Goal: Check status

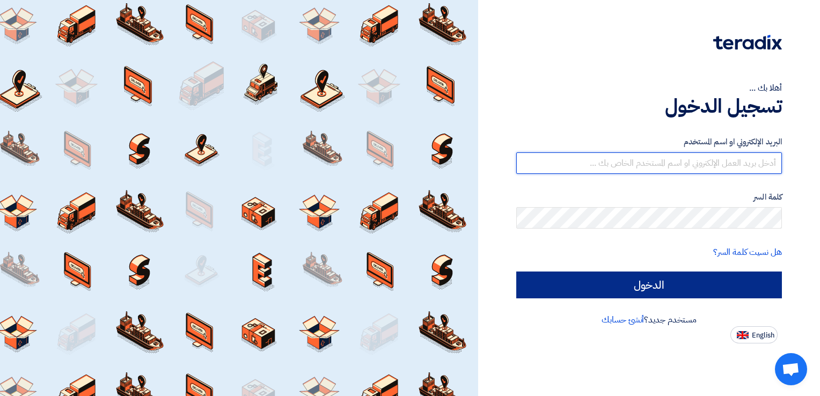
type input "asalama@sharkeyasugar.com"
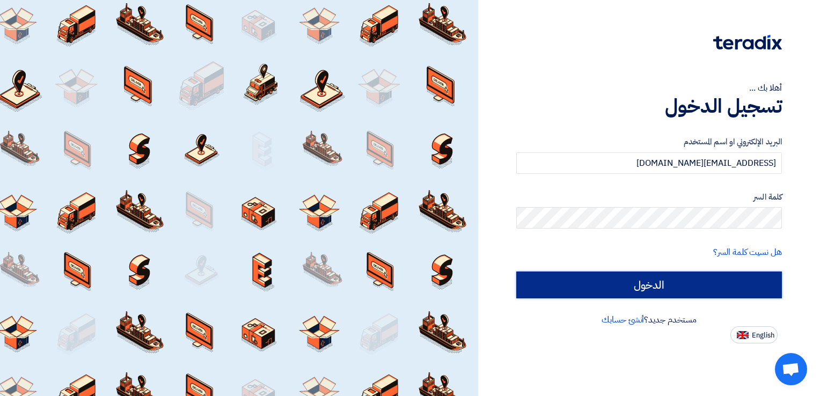
click at [672, 292] on input "الدخول" at bounding box center [649, 284] width 266 height 27
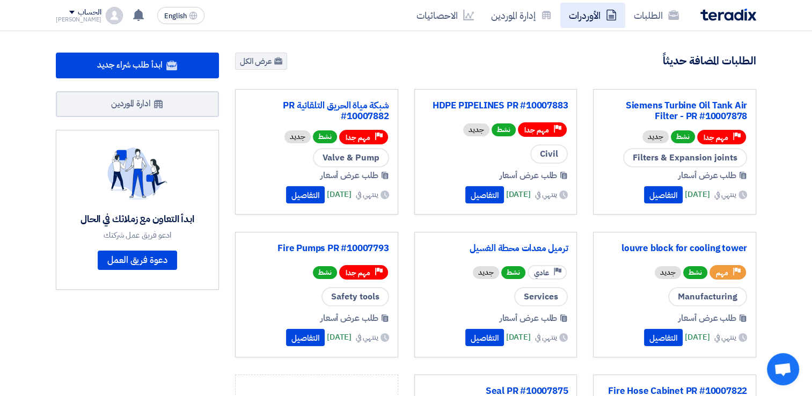
click at [570, 16] on link "الأوردرات" at bounding box center [592, 15] width 65 height 25
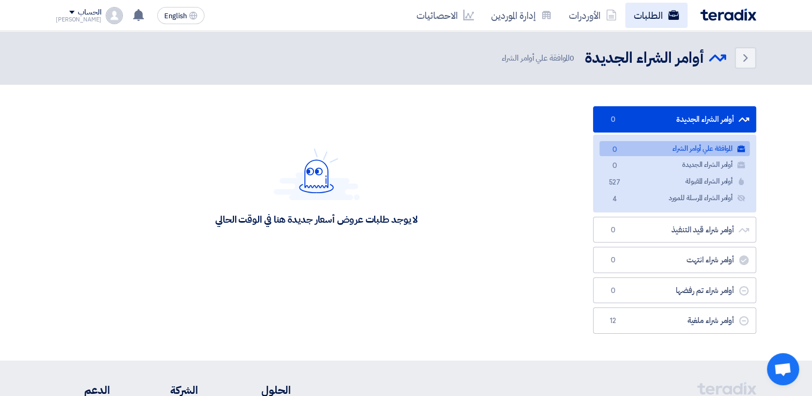
click at [632, 18] on link "الطلبات" at bounding box center [656, 15] width 62 height 25
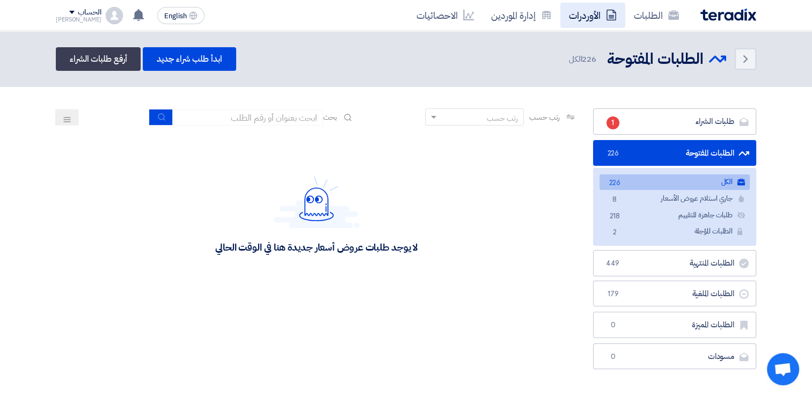
click at [577, 20] on link "الأوردرات" at bounding box center [592, 15] width 65 height 25
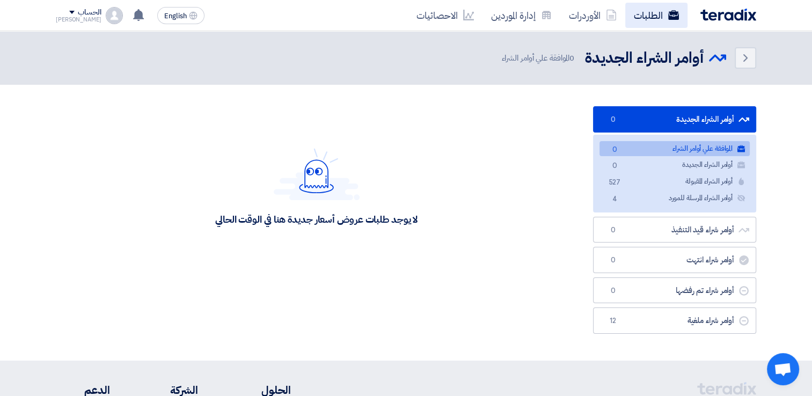
click at [656, 18] on link "الطلبات" at bounding box center [656, 15] width 62 height 25
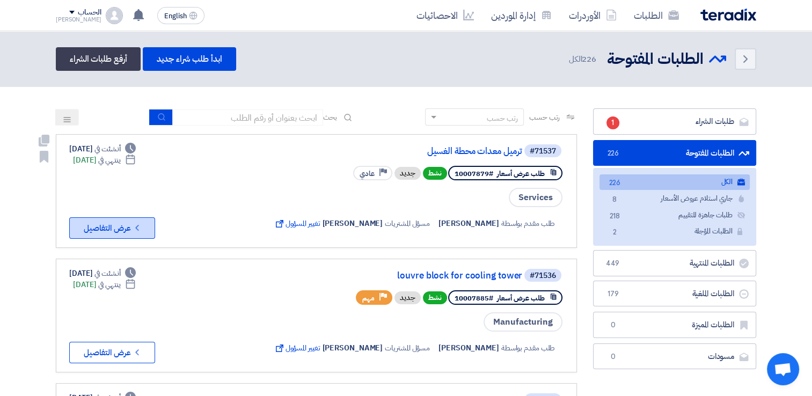
click at [136, 220] on button "Check details عرض التفاصيل" at bounding box center [112, 227] width 86 height 21
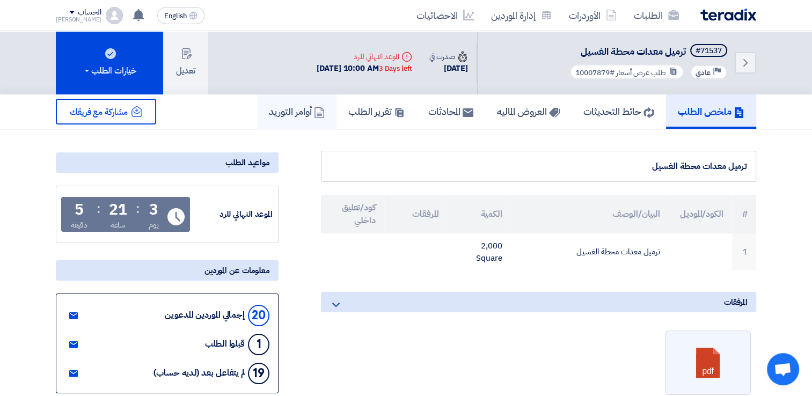
click at [303, 117] on link "أوامر التوريد" at bounding box center [296, 111] width 79 height 34
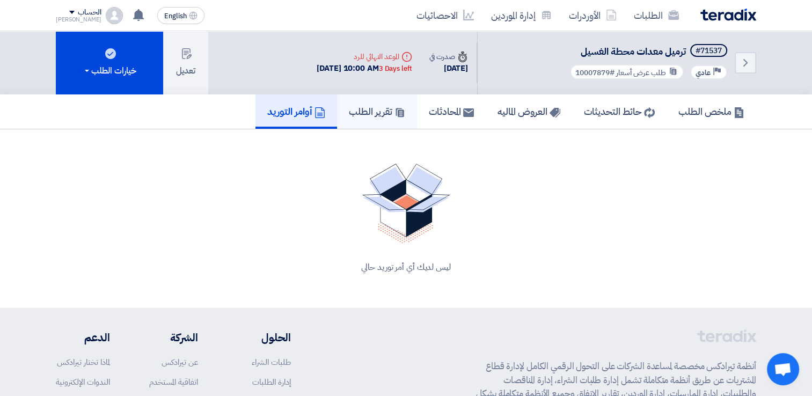
click at [352, 109] on h5 "تقرير الطلب" at bounding box center [377, 111] width 56 height 12
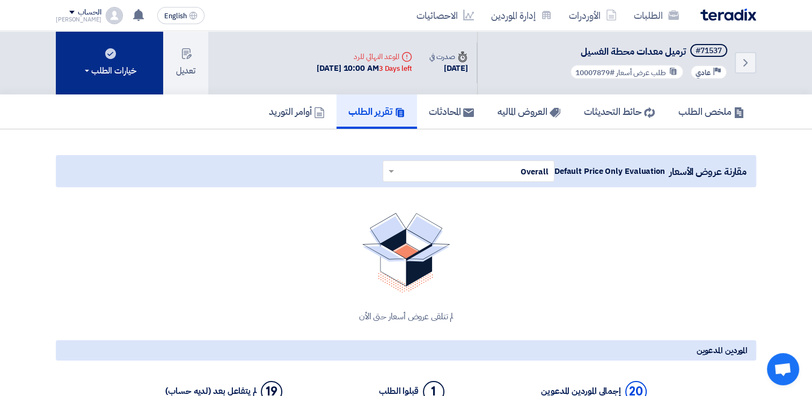
click at [85, 71] on span at bounding box center [87, 71] width 4 height 2
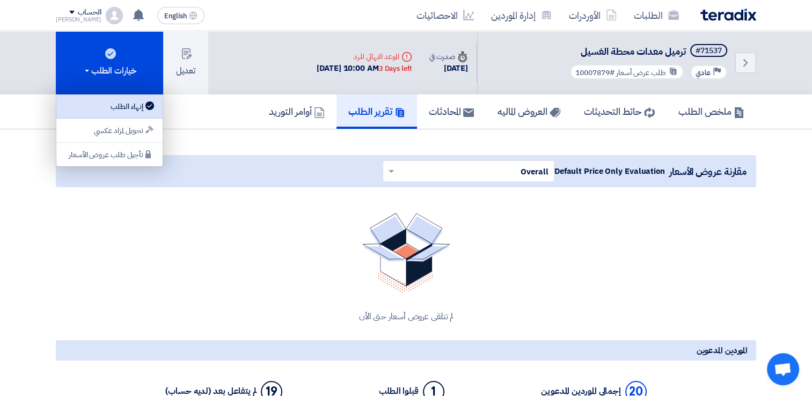
click at [108, 105] on div "إنهاء الطلب" at bounding box center [109, 106] width 93 height 13
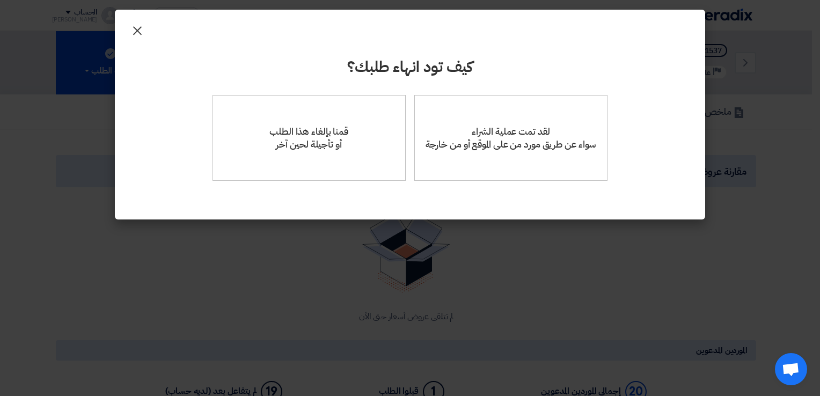
click at [138, 32] on span "×" at bounding box center [137, 30] width 13 height 32
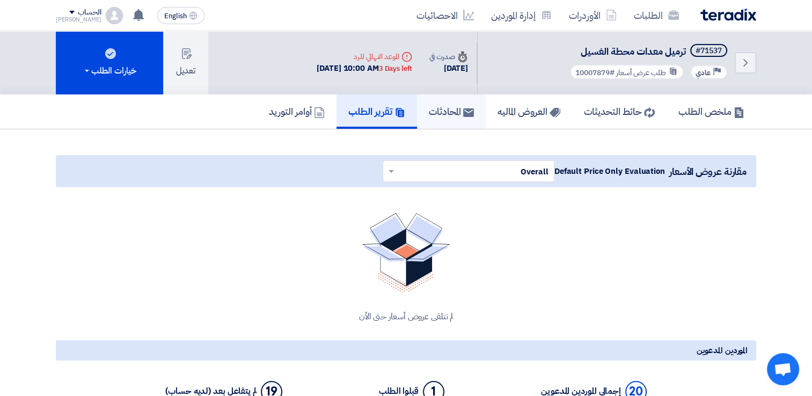
click at [464, 107] on icon at bounding box center [468, 112] width 11 height 11
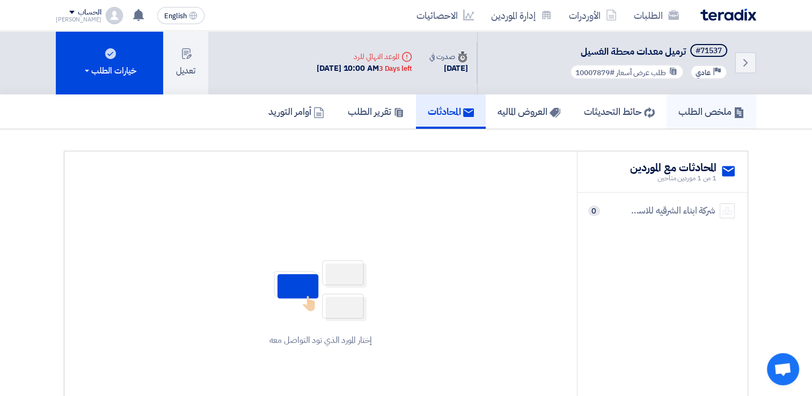
click at [676, 127] on link "ملخص الطلب" at bounding box center [711, 111] width 90 height 34
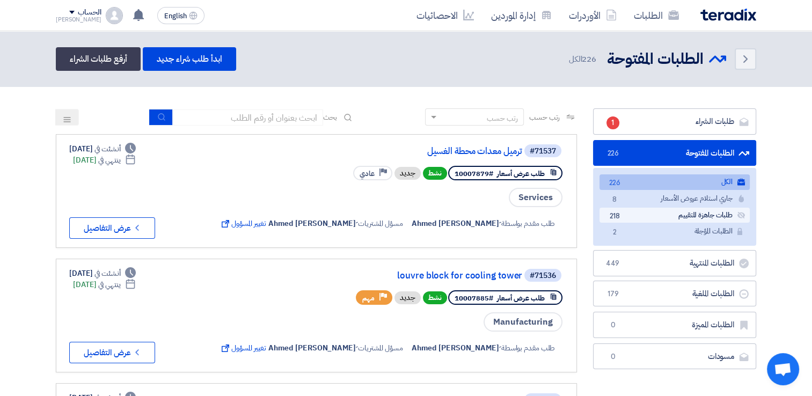
click at [660, 215] on link "طلبات جاهزة للتقييم طلبات جاهزة للتقييم 218" at bounding box center [674, 216] width 150 height 16
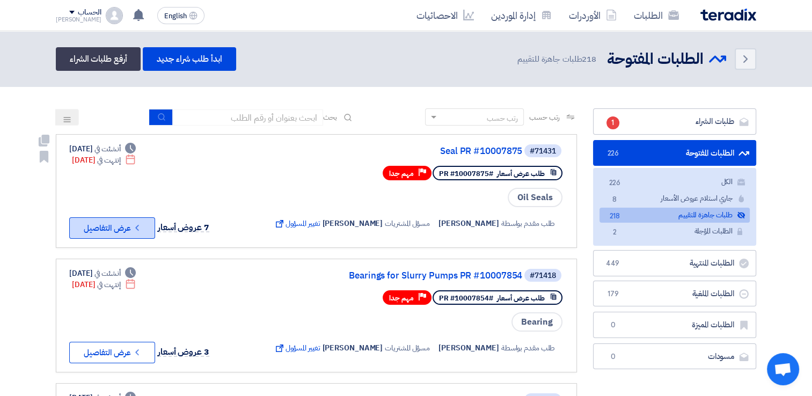
click at [119, 224] on button "Check details عرض التفاصيل" at bounding box center [112, 227] width 86 height 21
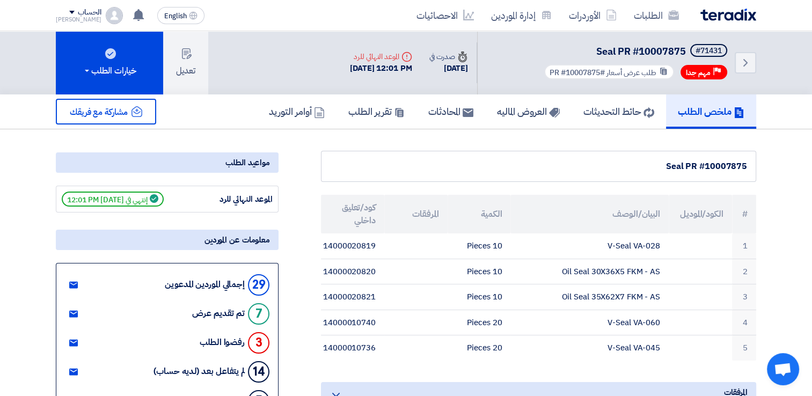
click at [262, 120] on div "مشاركة مع فريقك" at bounding box center [167, 112] width 223 height 26
click at [266, 119] on div "مشاركة مع فريقك" at bounding box center [167, 112] width 223 height 26
click at [290, 108] on h5 "أوامر التوريد" at bounding box center [297, 111] width 56 height 12
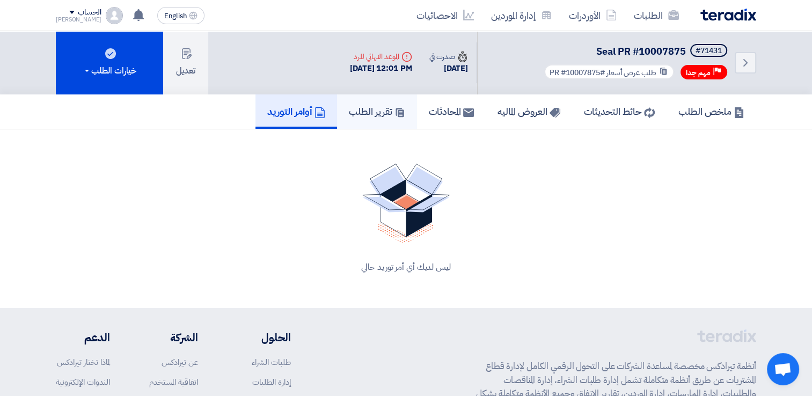
click at [354, 110] on h5 "تقرير الطلب" at bounding box center [377, 111] width 56 height 12
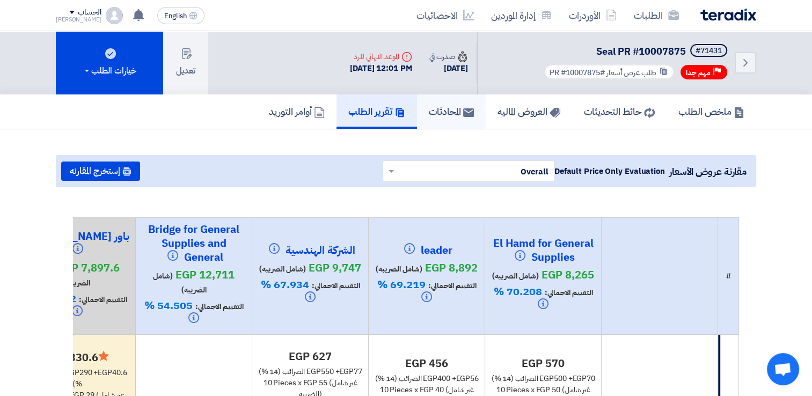
click at [429, 111] on h5 "المحادثات" at bounding box center [451, 111] width 45 height 12
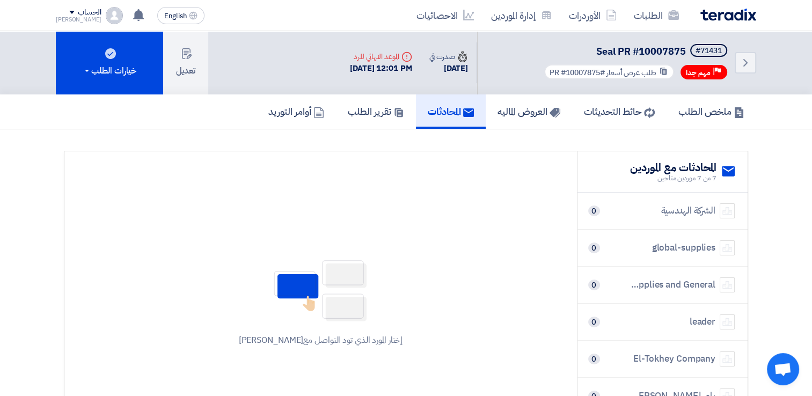
click at [278, 91] on div "Back #71431 Seal PR #10007875 Priority مهم جدا طلب عرض أسعار #PR #10007875 Time…" at bounding box center [406, 62] width 700 height 63
click at [278, 108] on h5 "أوامر التوريد" at bounding box center [296, 111] width 56 height 12
